Goal: Communication & Community: Answer question/provide support

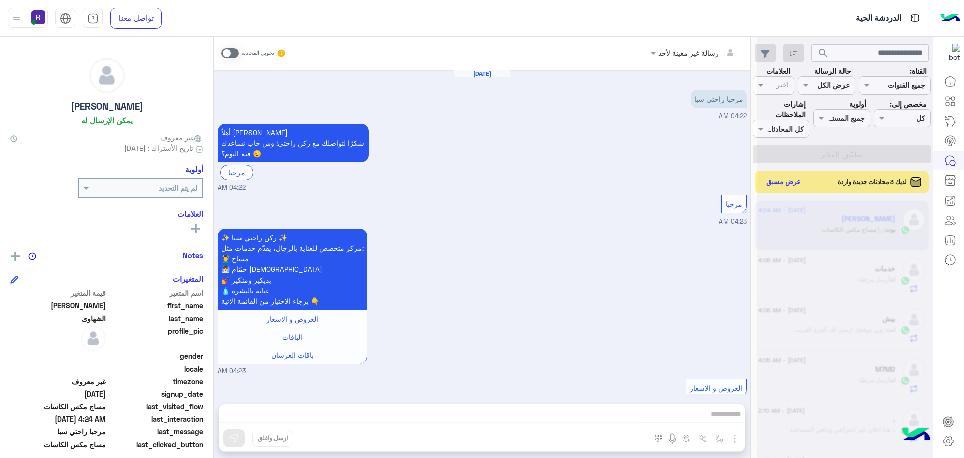
scroll to position [330, 0]
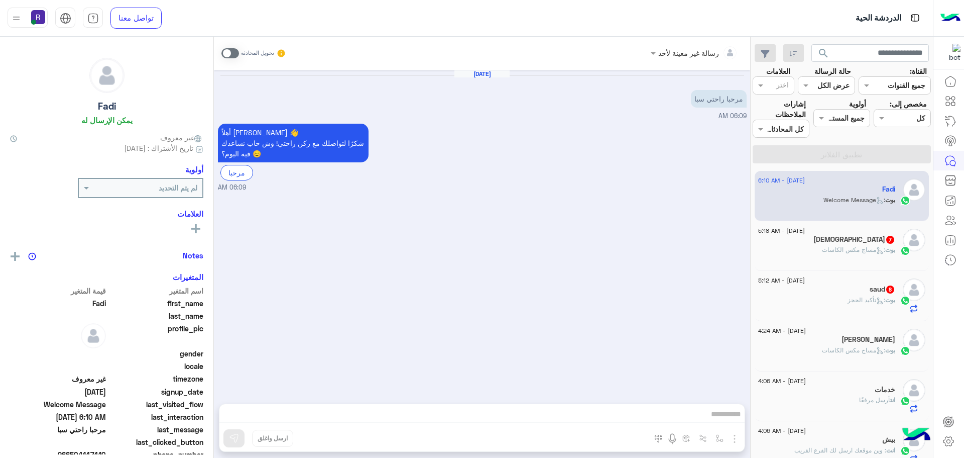
click at [832, 244] on div "[DEMOGRAPHIC_DATA] 7" at bounding box center [826, 240] width 137 height 11
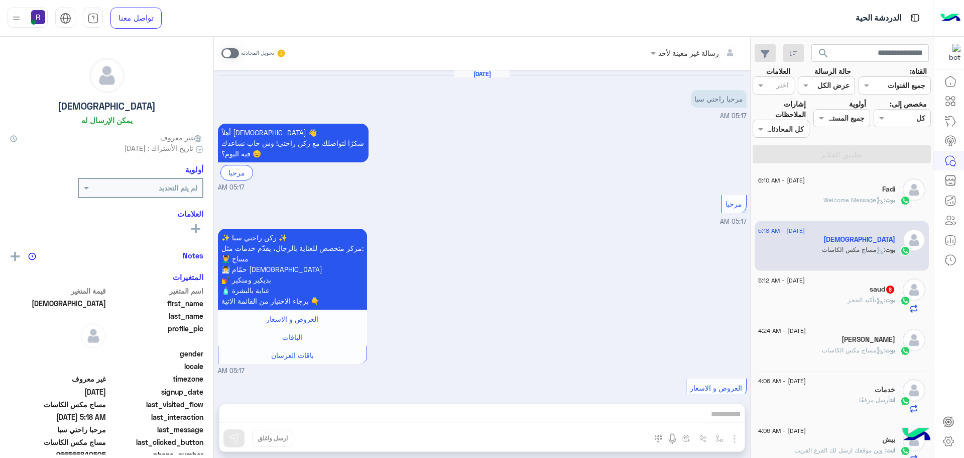
scroll to position [830, 0]
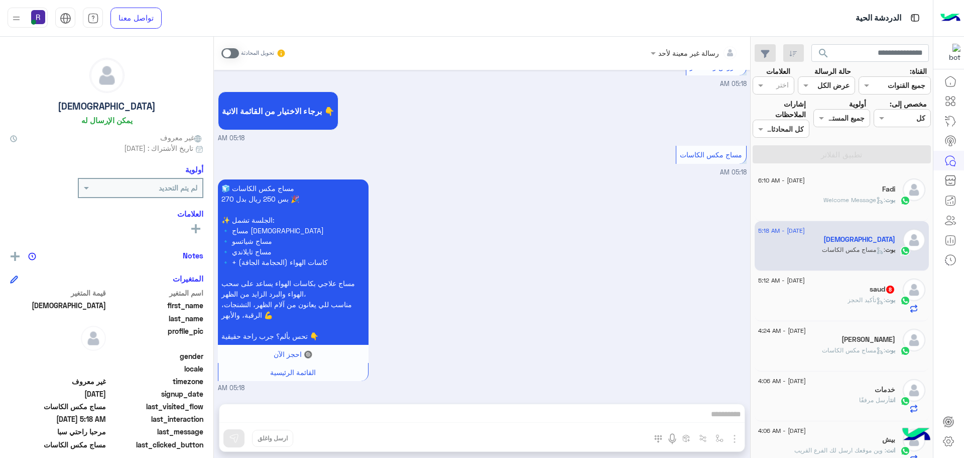
click at [849, 311] on div "بوت : تأكيد الحجز" at bounding box center [826, 304] width 137 height 18
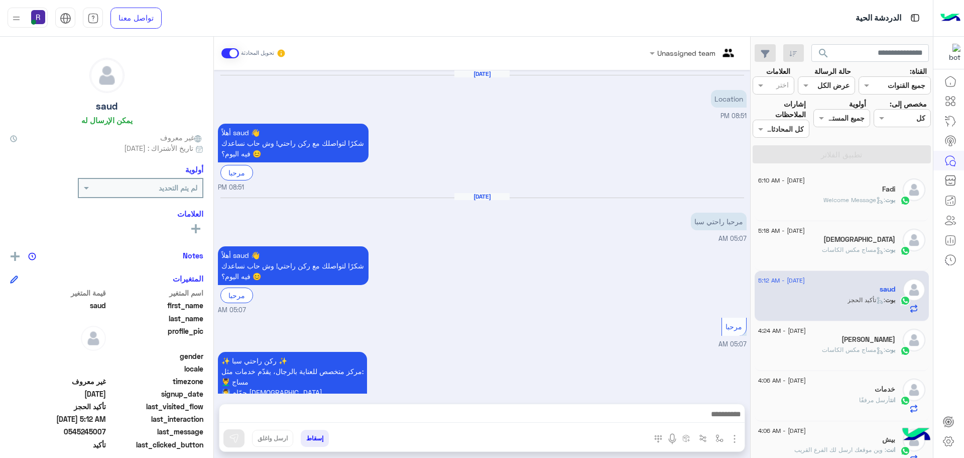
scroll to position [756, 0]
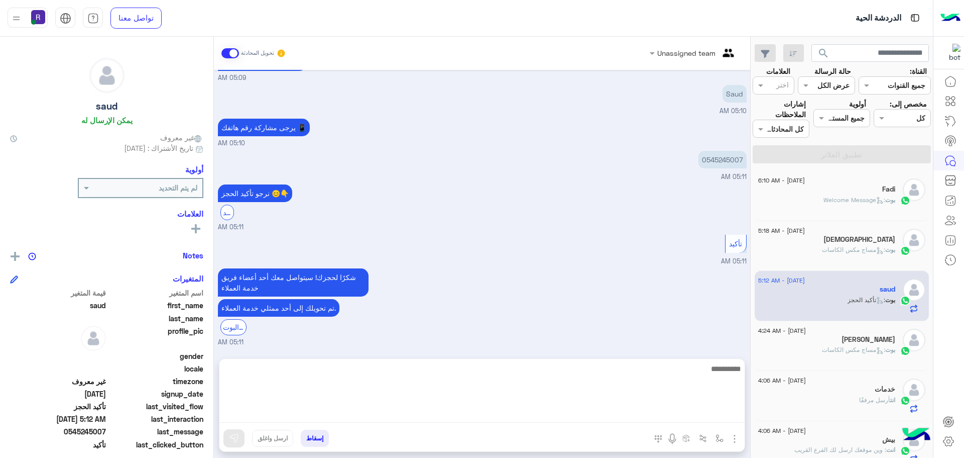
click at [629, 414] on textarea at bounding box center [481, 392] width 525 height 60
type textarea "**********"
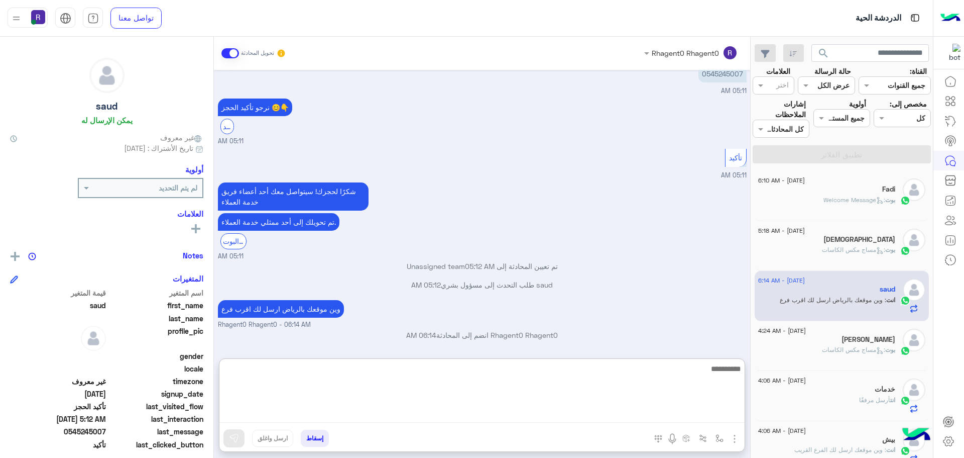
scroll to position [851, 0]
